Goal: Task Accomplishment & Management: Use online tool/utility

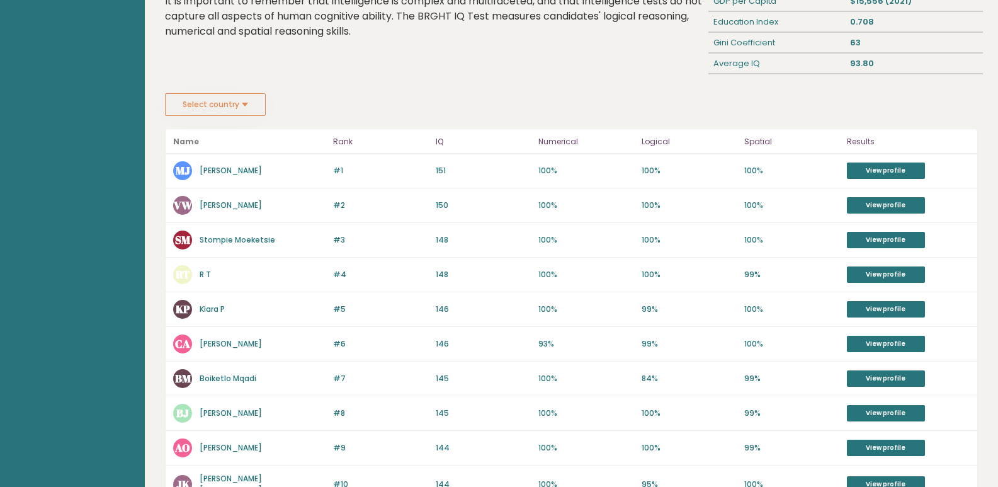
scroll to position [63, 0]
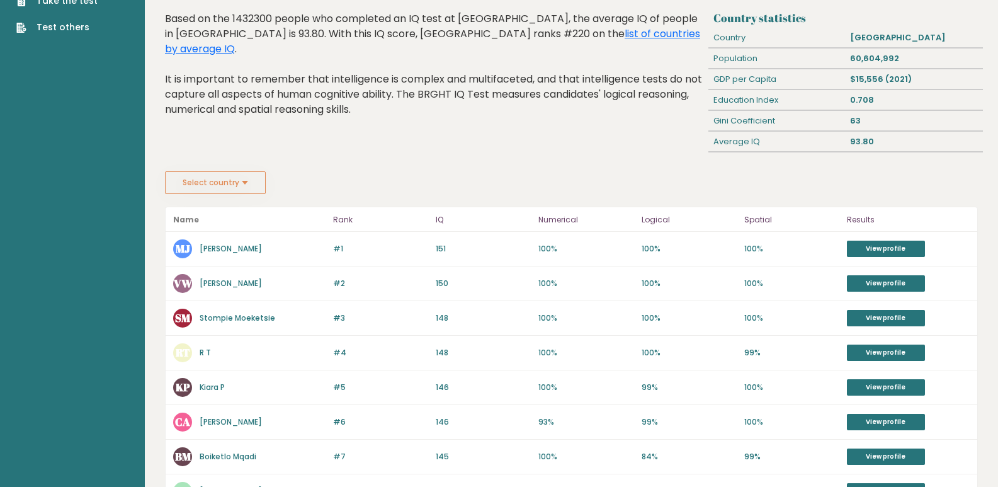
click at [253, 178] on button "Select country" at bounding box center [215, 182] width 101 height 23
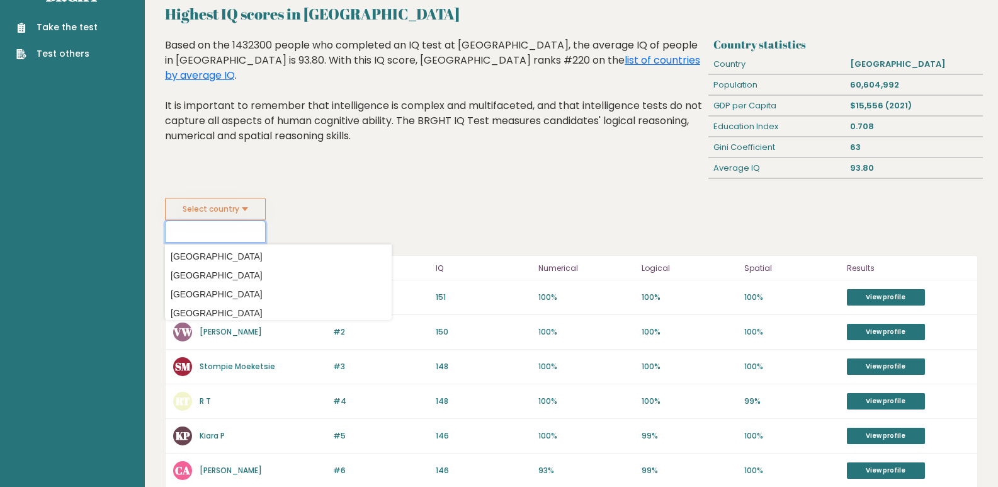
scroll to position [3839, 0]
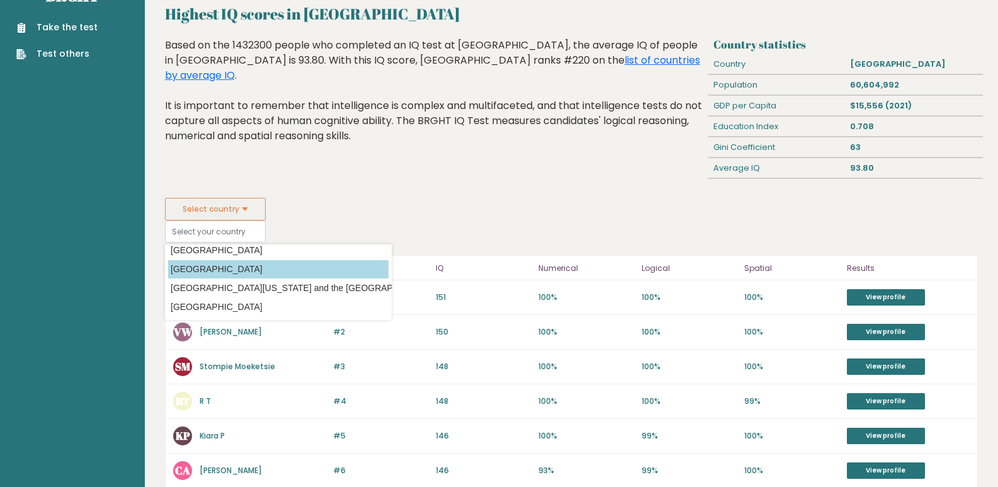
click at [235, 261] on option "South Africa" at bounding box center [278, 269] width 220 height 18
type input "South Africa"
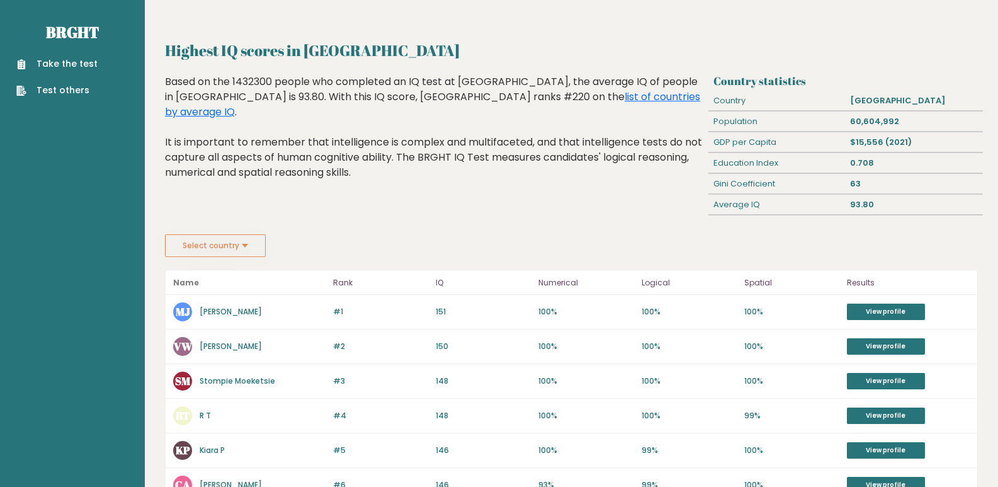
click at [242, 246] on button "Select country" at bounding box center [215, 245] width 101 height 23
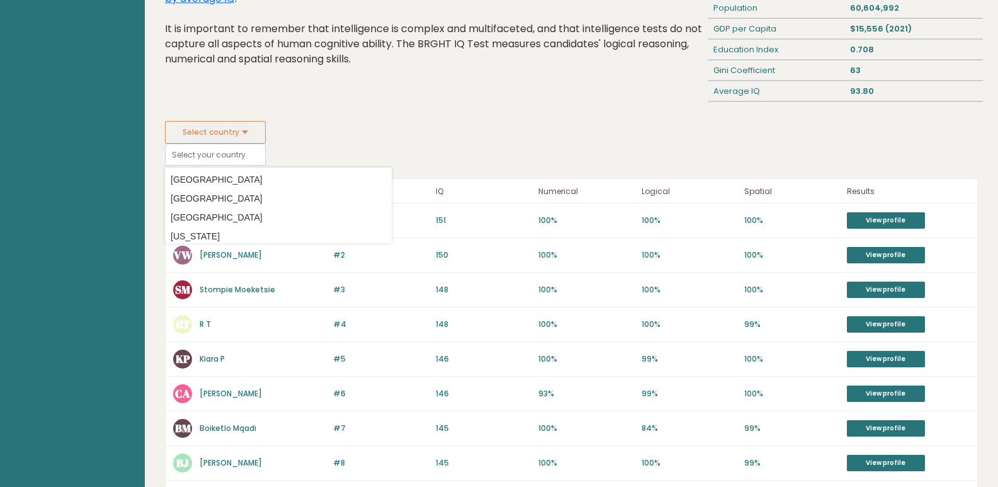
scroll to position [189, 0]
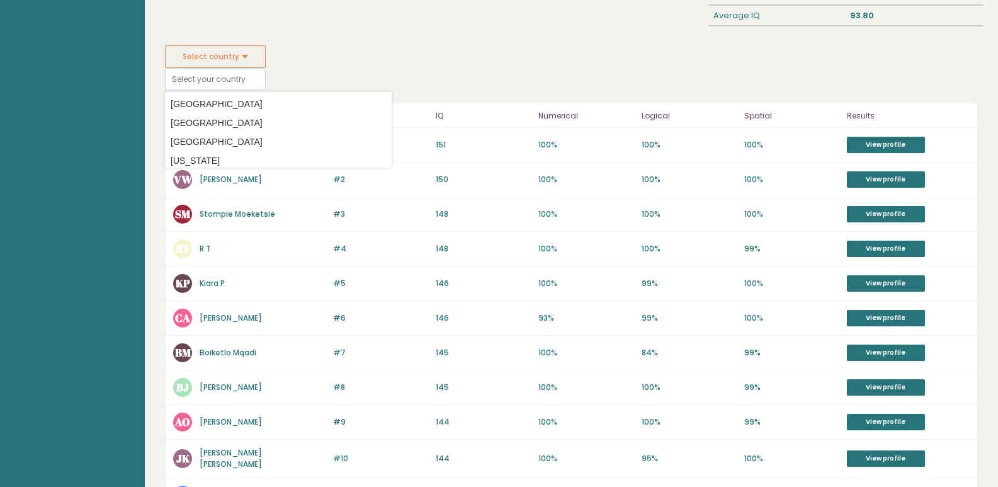
click at [382, 59] on fieldset "Select country Country Afghanistan Albania Algeria American Samoa Andorra Angol…" at bounding box center [278, 67] width 227 height 45
click at [431, 82] on div "Select country Country Afghanistan Albania Algeria American Samoa Andorra Angol…" at bounding box center [571, 67] width 813 height 45
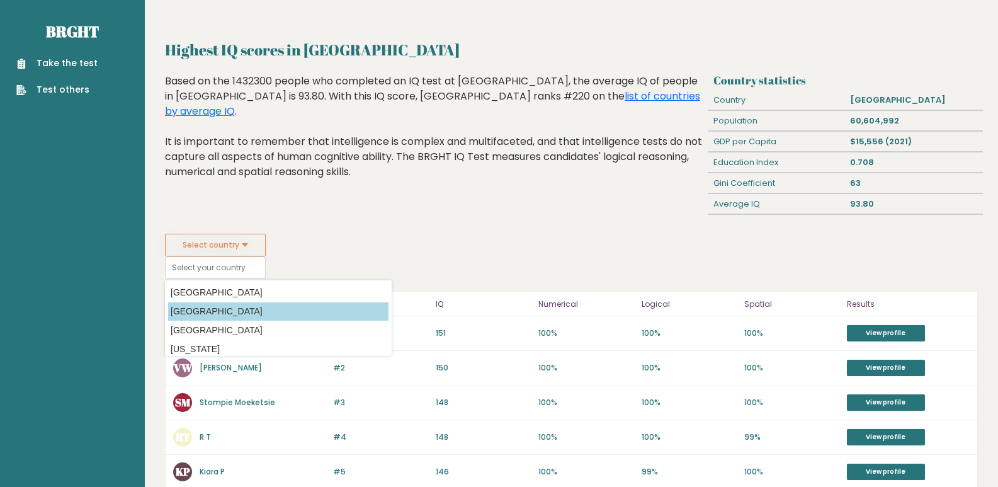
scroll to position [0, 0]
click at [313, 218] on div "Highest IQ scores in South Africa Based on the 1432300 people who completed an …" at bounding box center [434, 154] width 548 height 160
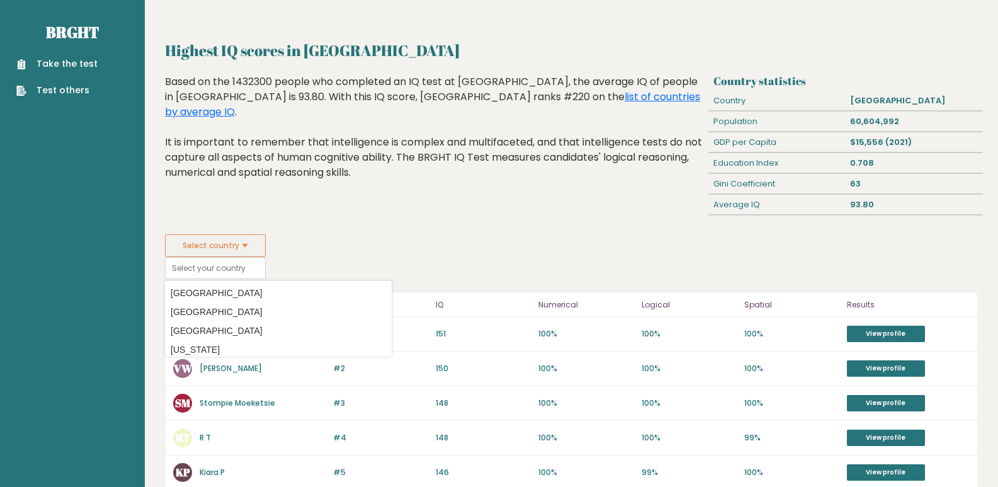
click at [47, 65] on link "Take the test" at bounding box center [56, 63] width 81 height 13
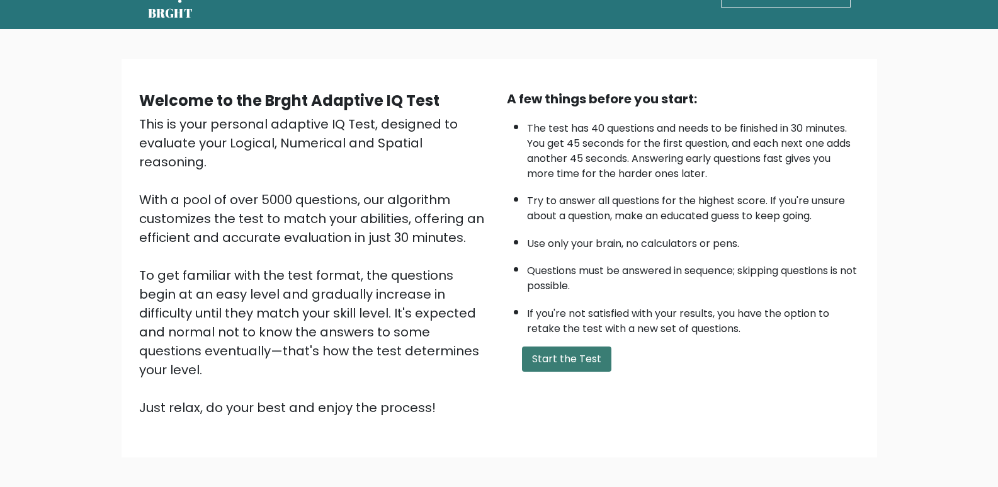
scroll to position [90, 0]
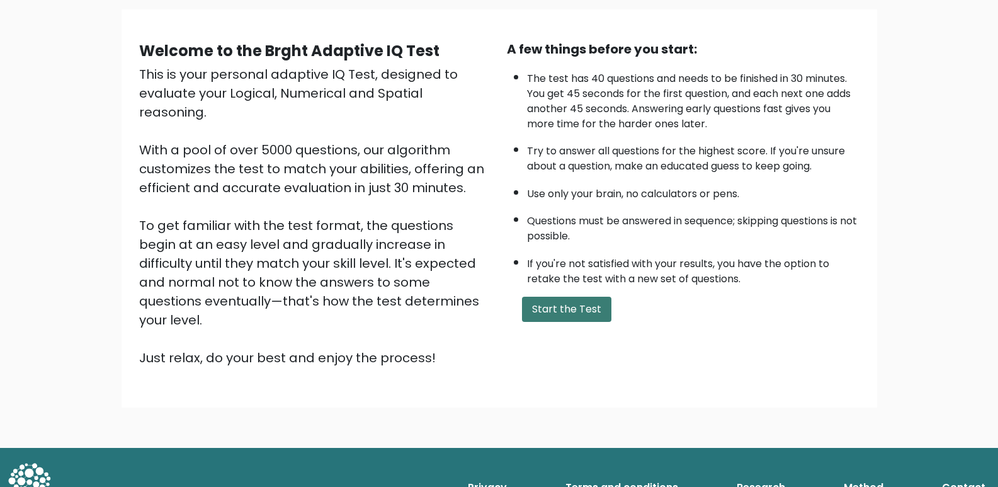
click at [563, 310] on button "Start the Test" at bounding box center [566, 308] width 89 height 25
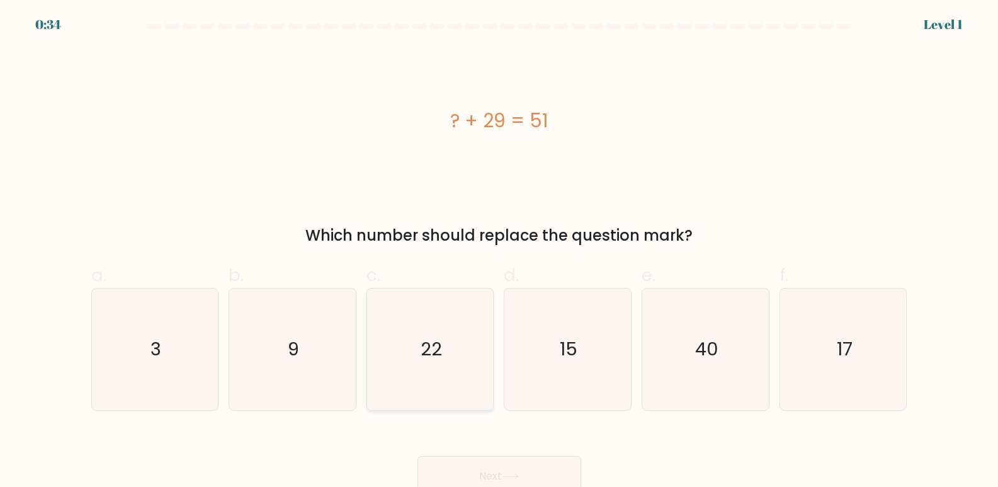
click at [451, 350] on icon "22" at bounding box center [429, 348] width 121 height 121
click at [499, 252] on input "c. 22" at bounding box center [499, 248] width 1 height 8
radio input "true"
click at [522, 464] on button "Next" at bounding box center [499, 476] width 164 height 40
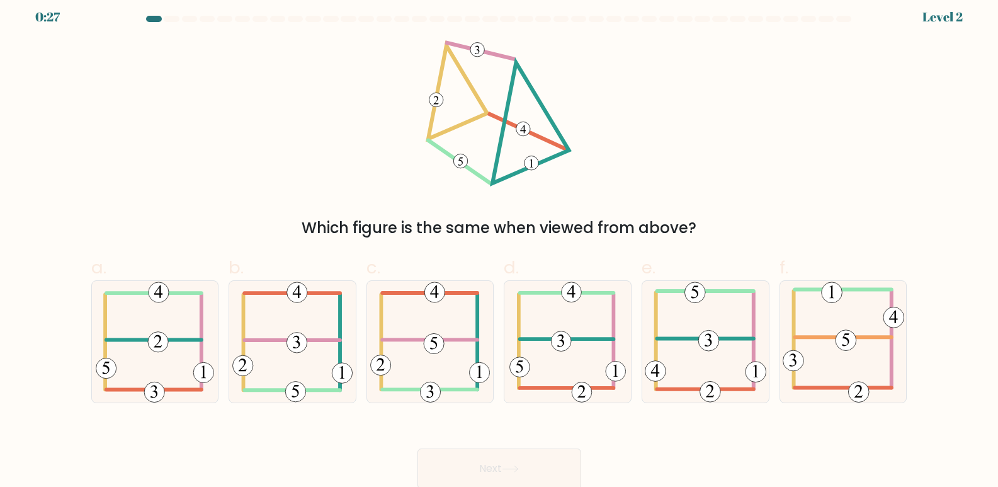
scroll to position [9, 0]
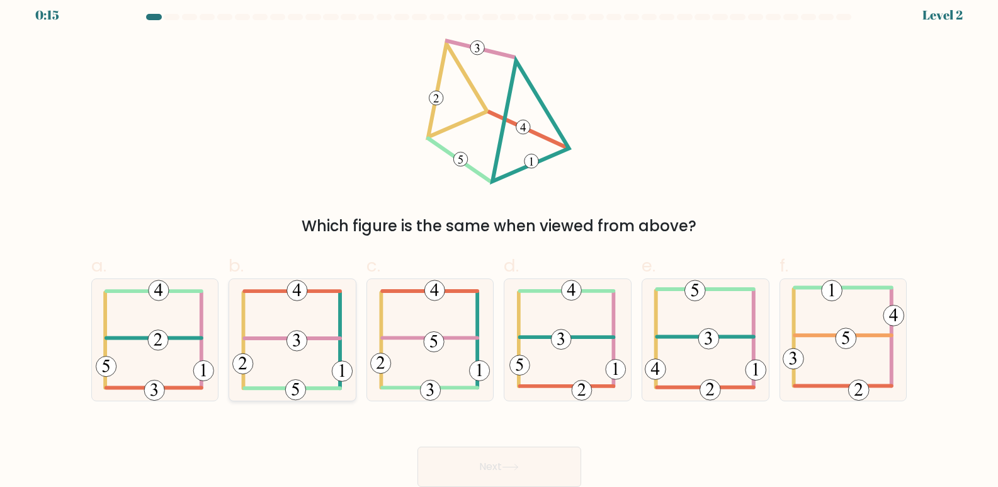
click at [295, 374] on icon at bounding box center [292, 339] width 121 height 121
click at [499, 242] on input "b." at bounding box center [499, 238] width 1 height 8
radio input "true"
click at [532, 466] on button "Next" at bounding box center [499, 466] width 164 height 40
